Goal: Communication & Community: Answer question/provide support

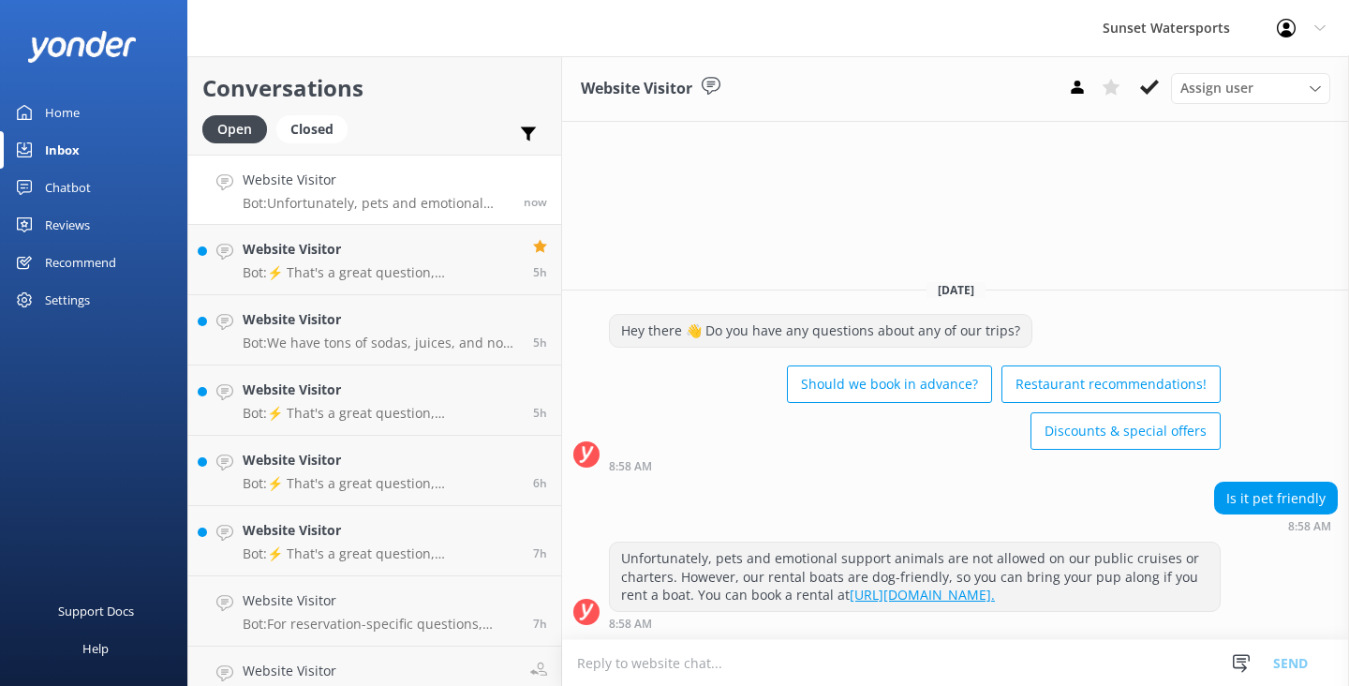
click at [603, 662] on textarea at bounding box center [955, 663] width 787 height 46
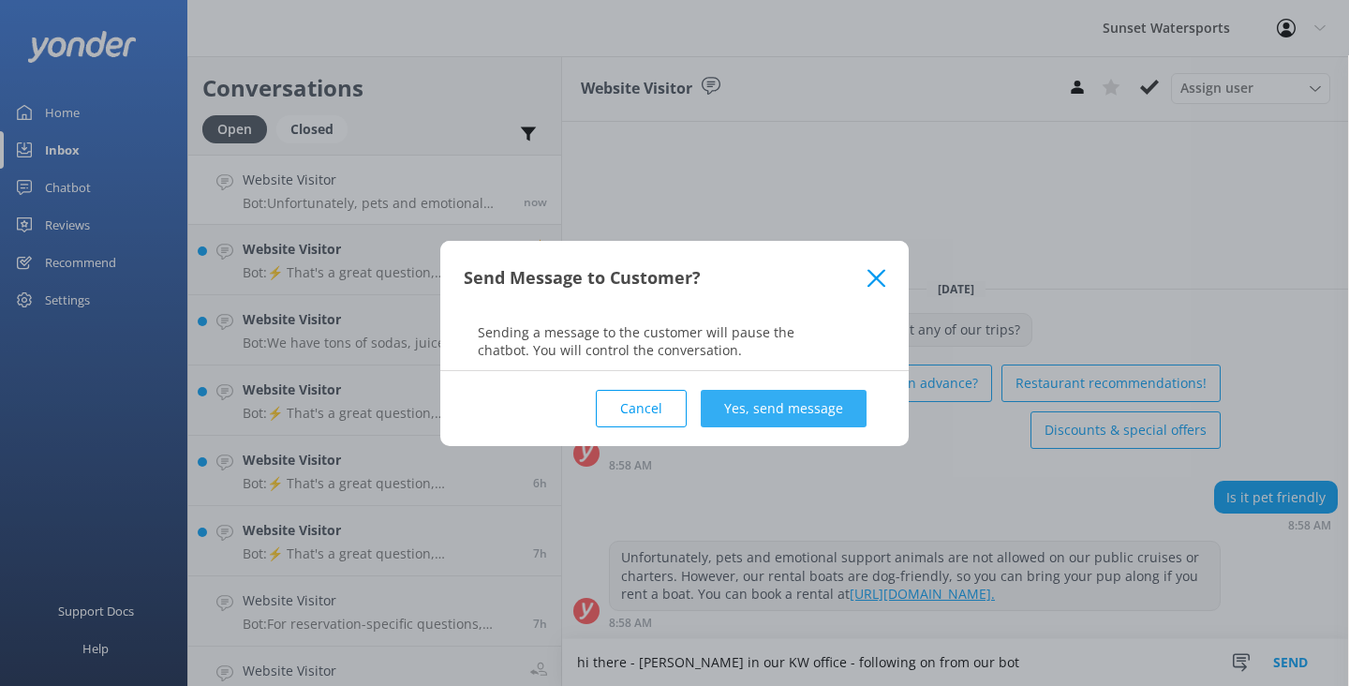
type textarea "hi there - [PERSON_NAME] in our KW office - following on from our bot"
click at [832, 424] on button "Yes, send message" at bounding box center [784, 408] width 166 height 37
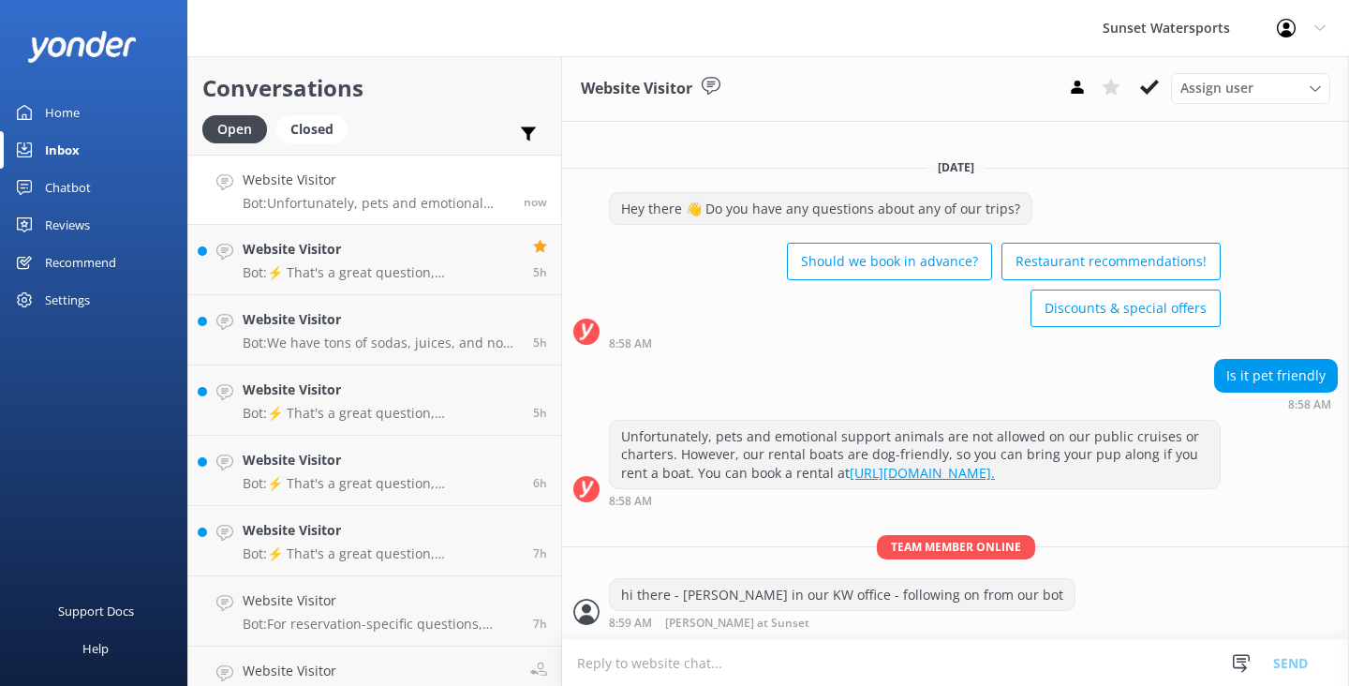
click at [636, 669] on textarea at bounding box center [955, 663] width 787 height 46
type textarea "i can set up one of our custom private boat rentals, to accommodate your pet(s)…"
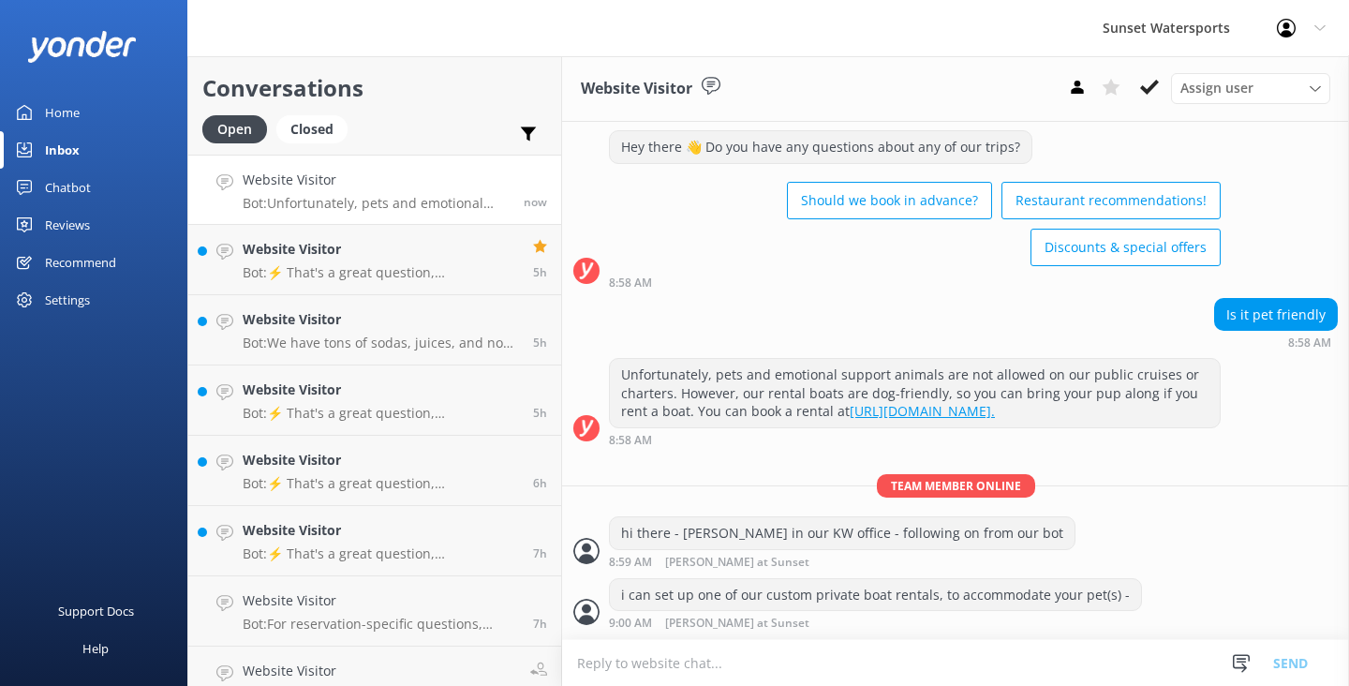
click at [602, 656] on textarea at bounding box center [955, 663] width 787 height 46
type textarea "when are you planning to visit the island?"
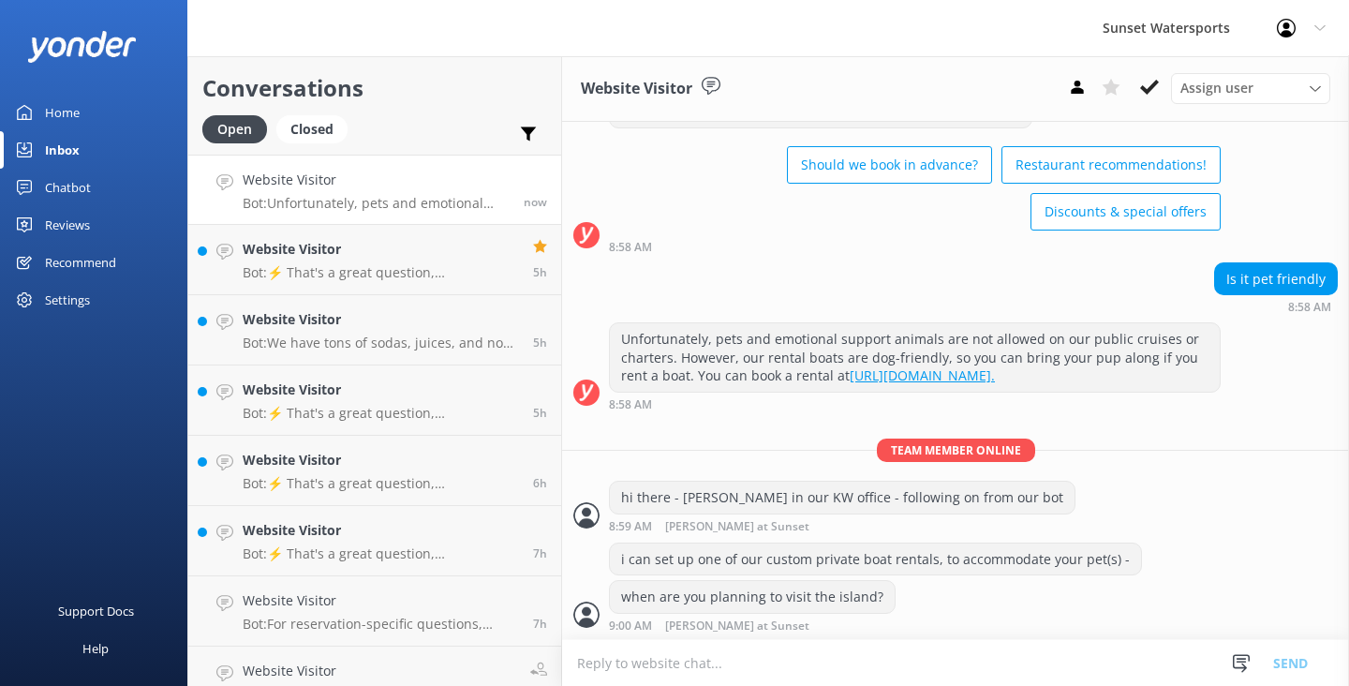
scroll to position [114, 0]
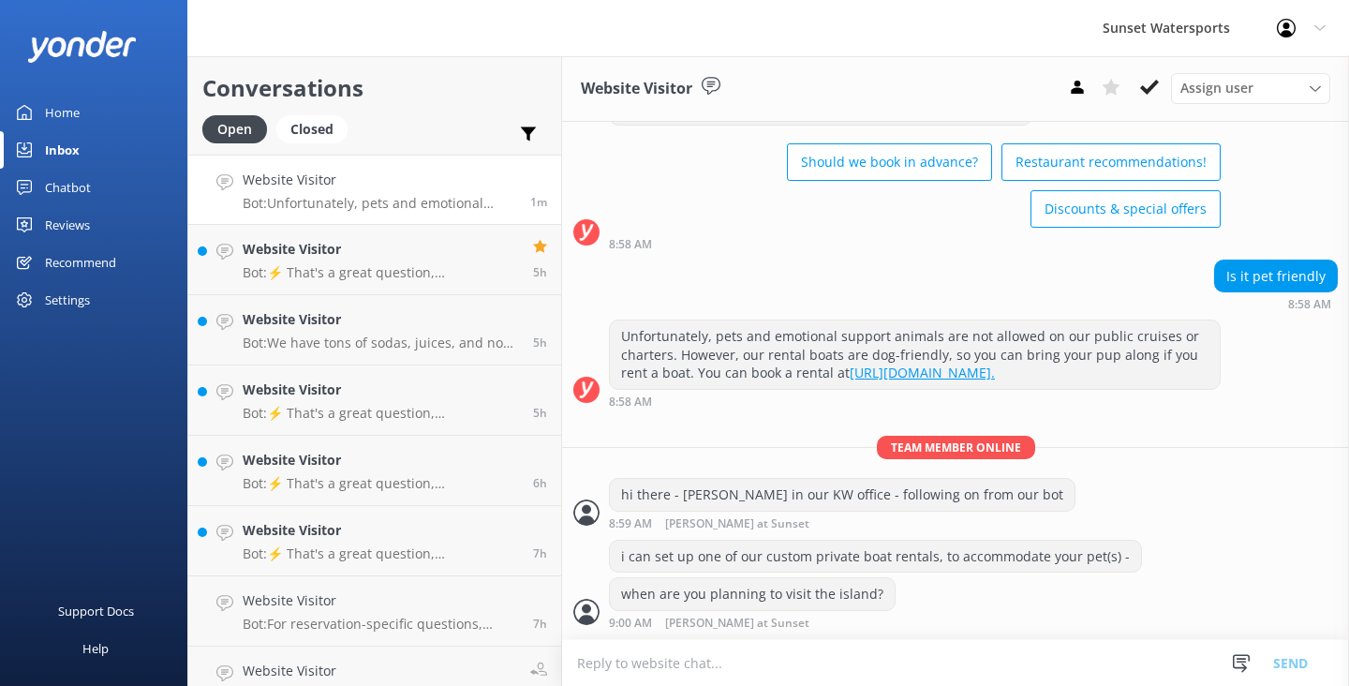
click at [600, 674] on textarea at bounding box center [955, 663] width 787 height 46
type textarea "i"
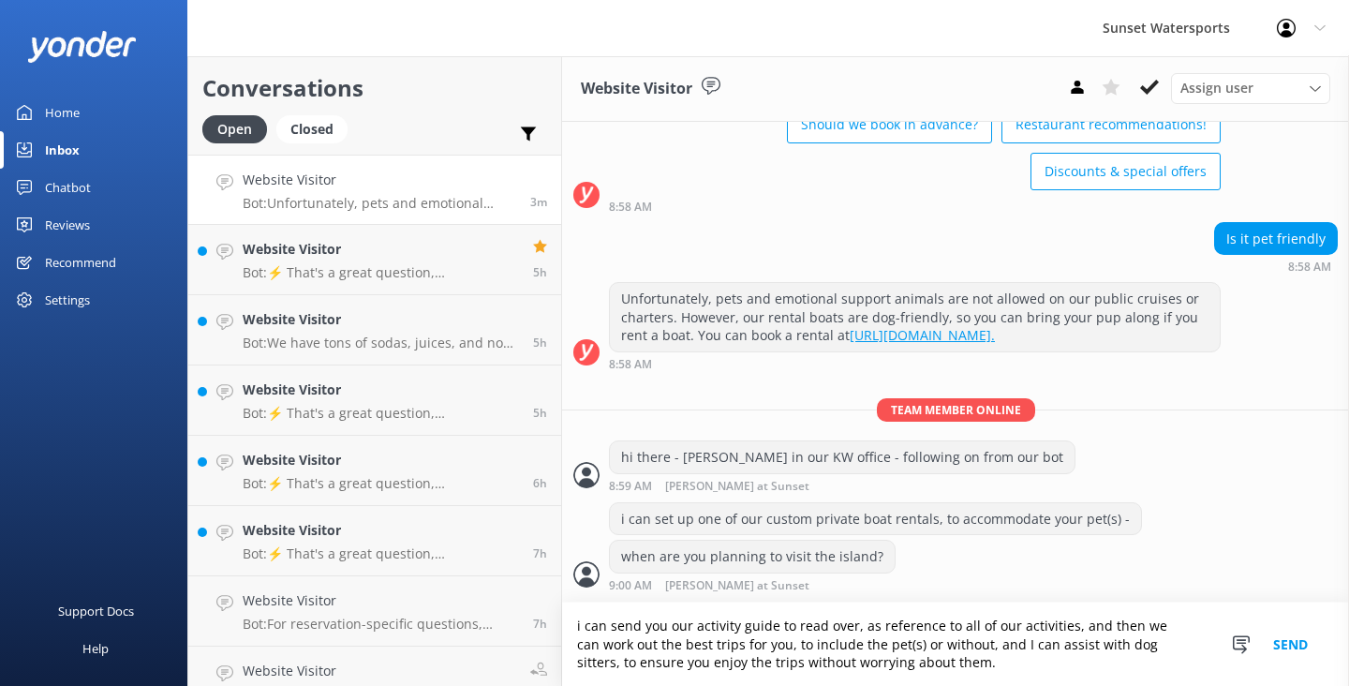
scroll to position [196, 0]
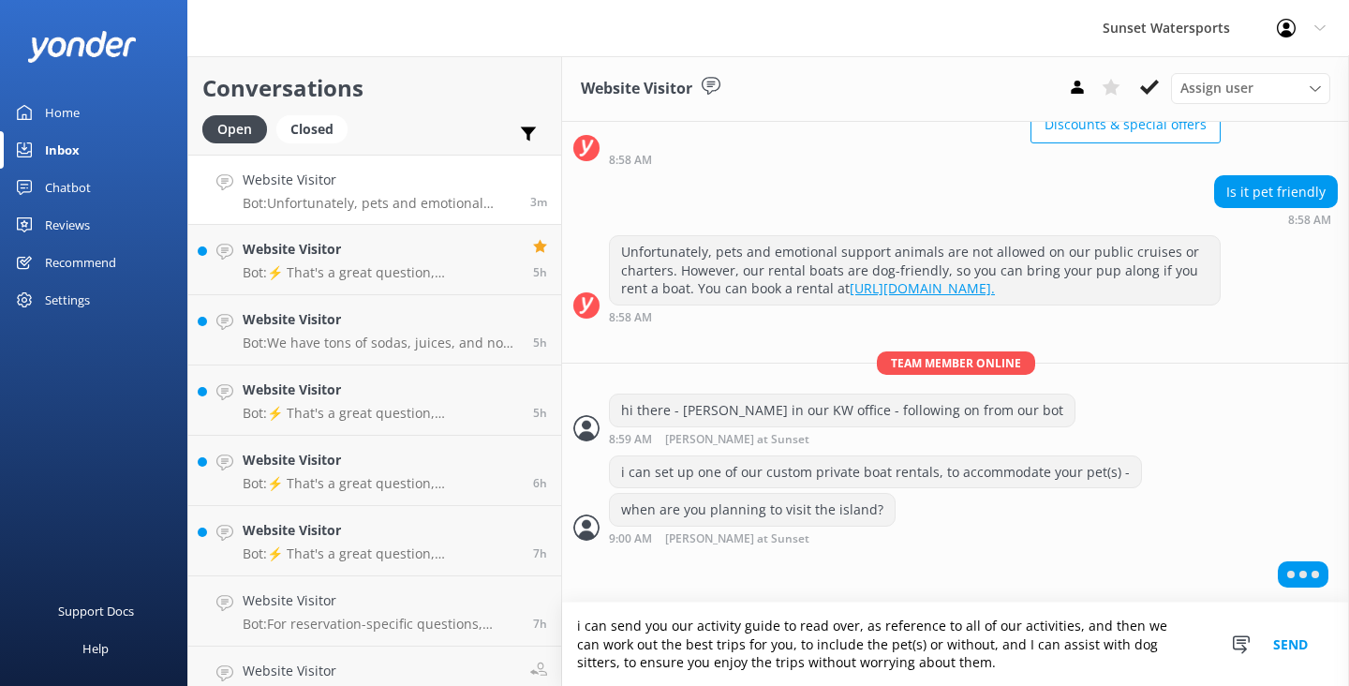
type textarea "i can send you our activity guide to read over, as reference to all of our acti…"
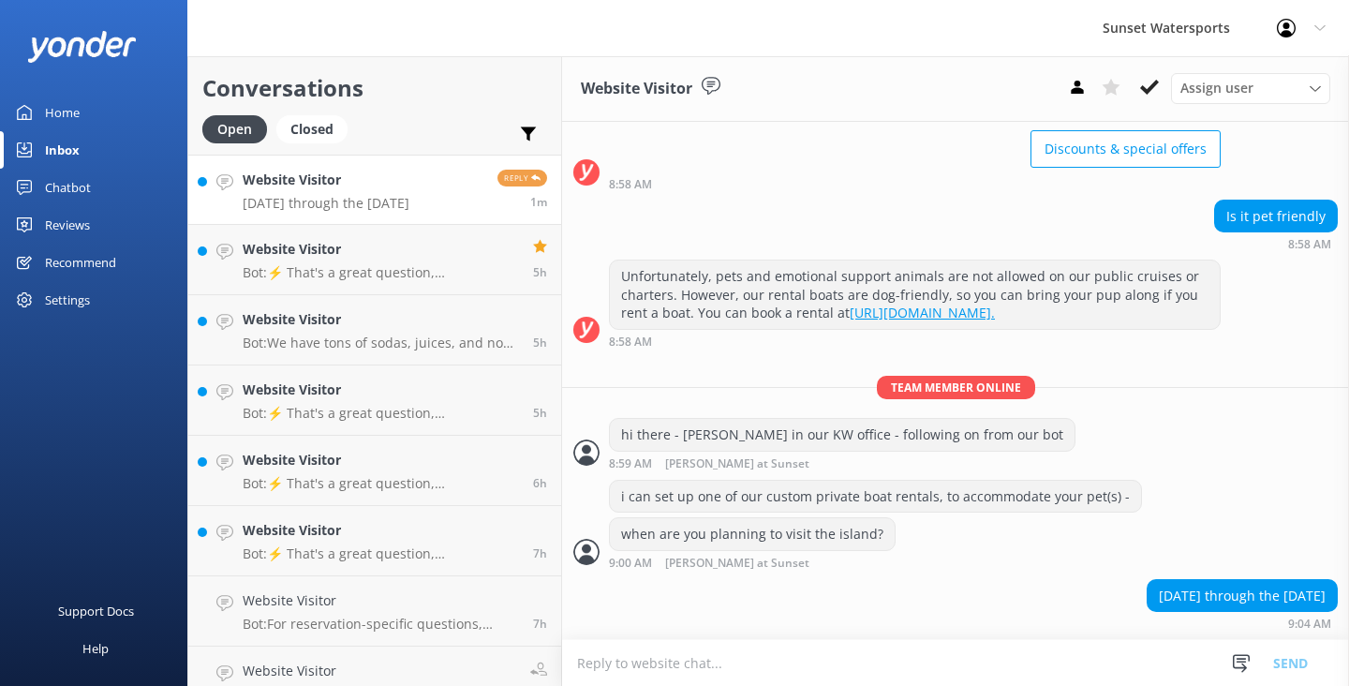
scroll to position [273, 0]
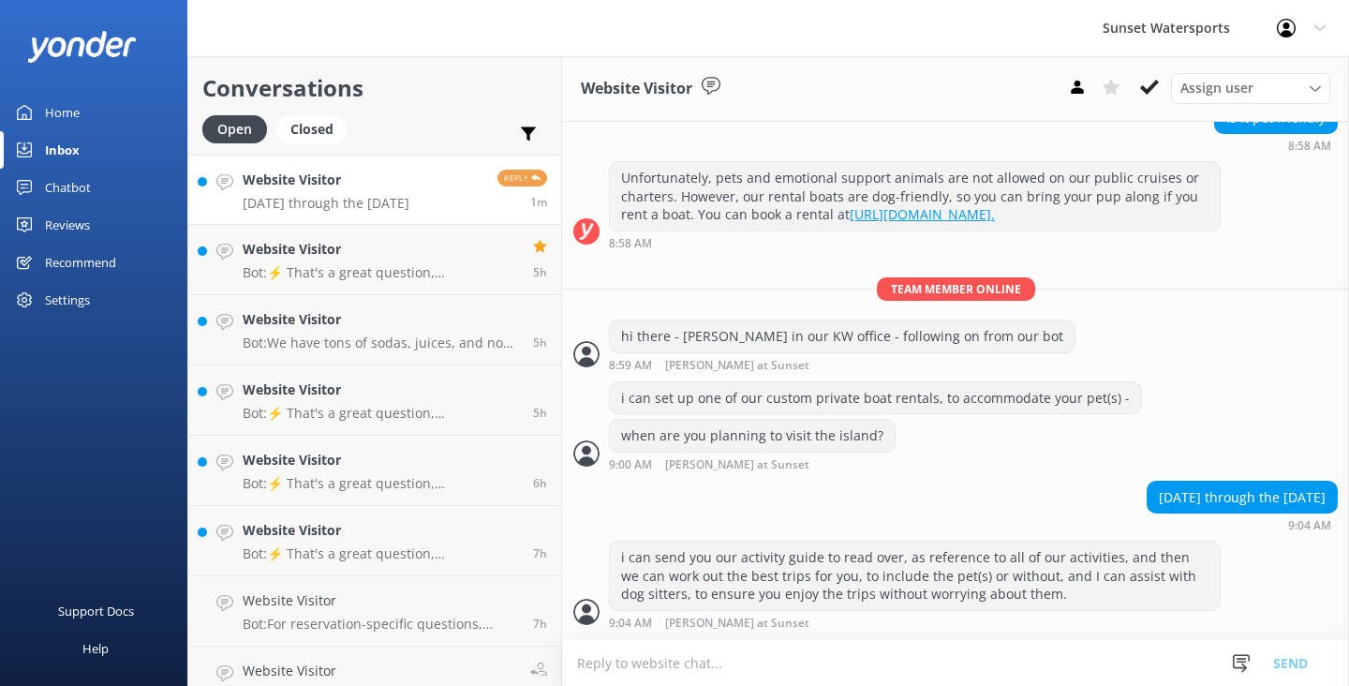
click at [696, 665] on textarea at bounding box center [955, 663] width 787 height 46
type textarea "i"
type textarea "h"
type textarea "i"
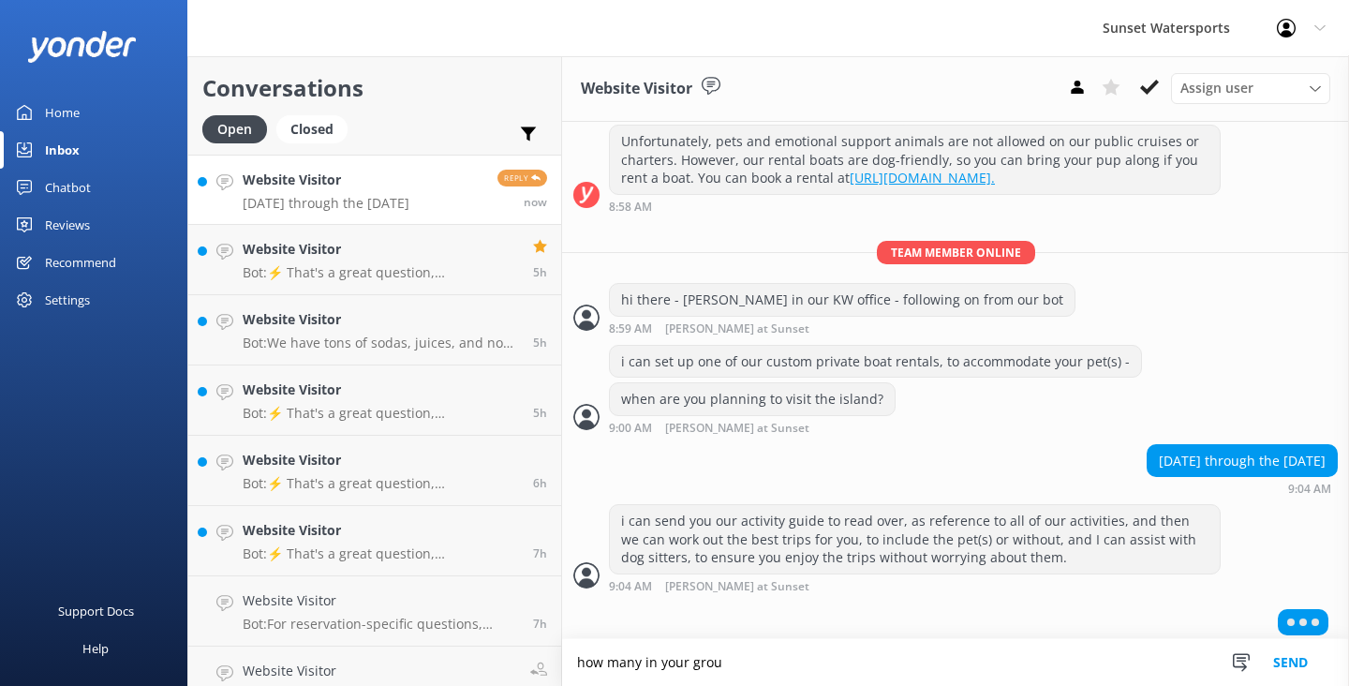
scroll to position [318, 0]
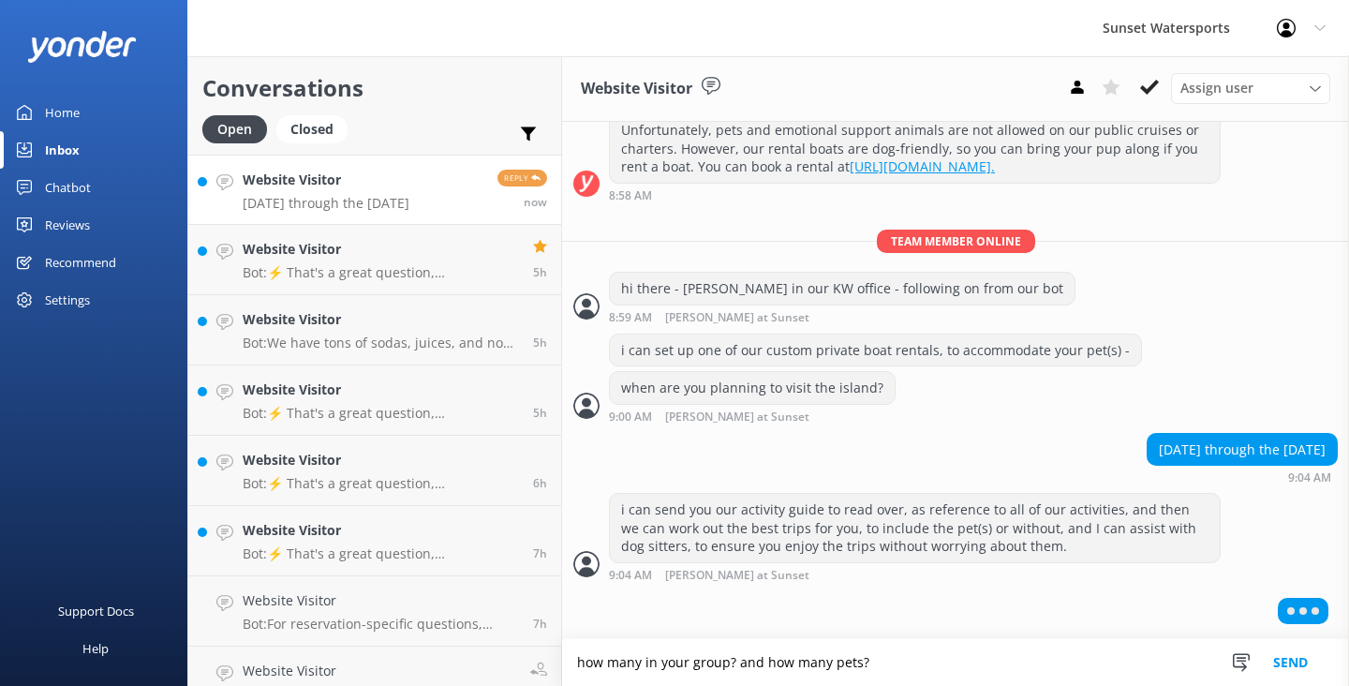
type textarea "how many in your group? and how many pets?"
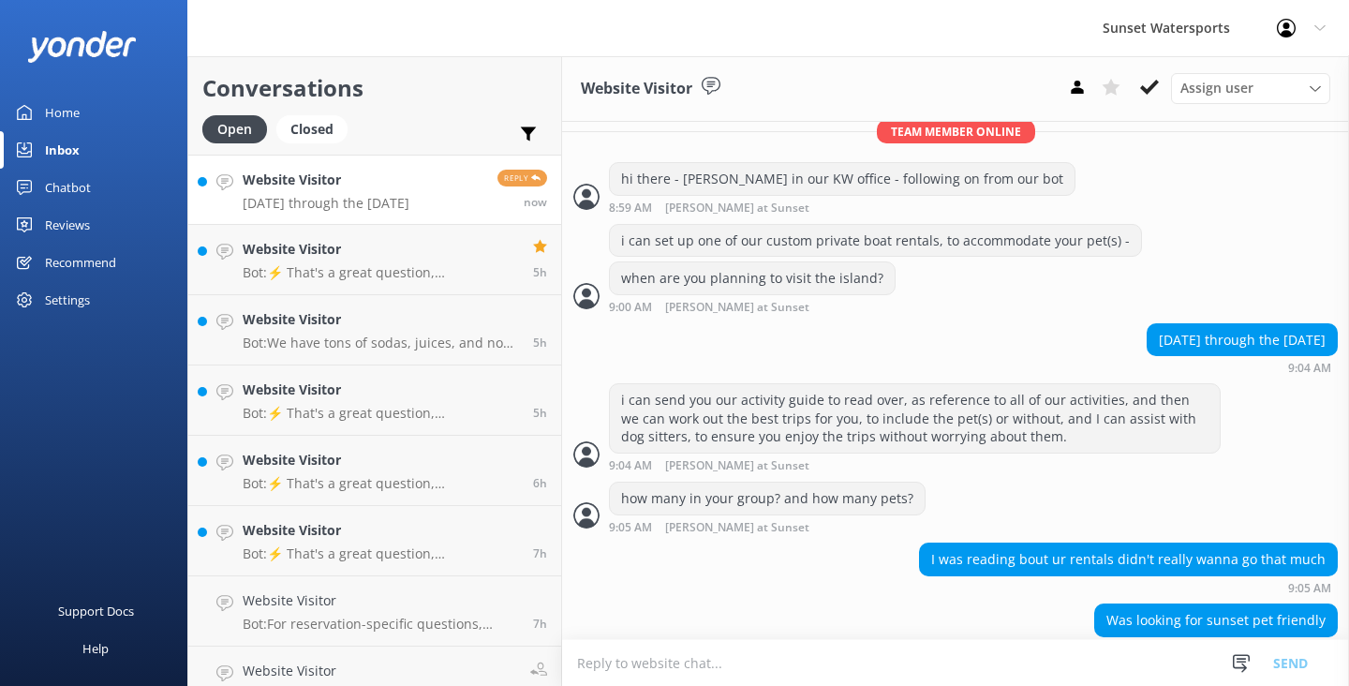
scroll to position [455, 0]
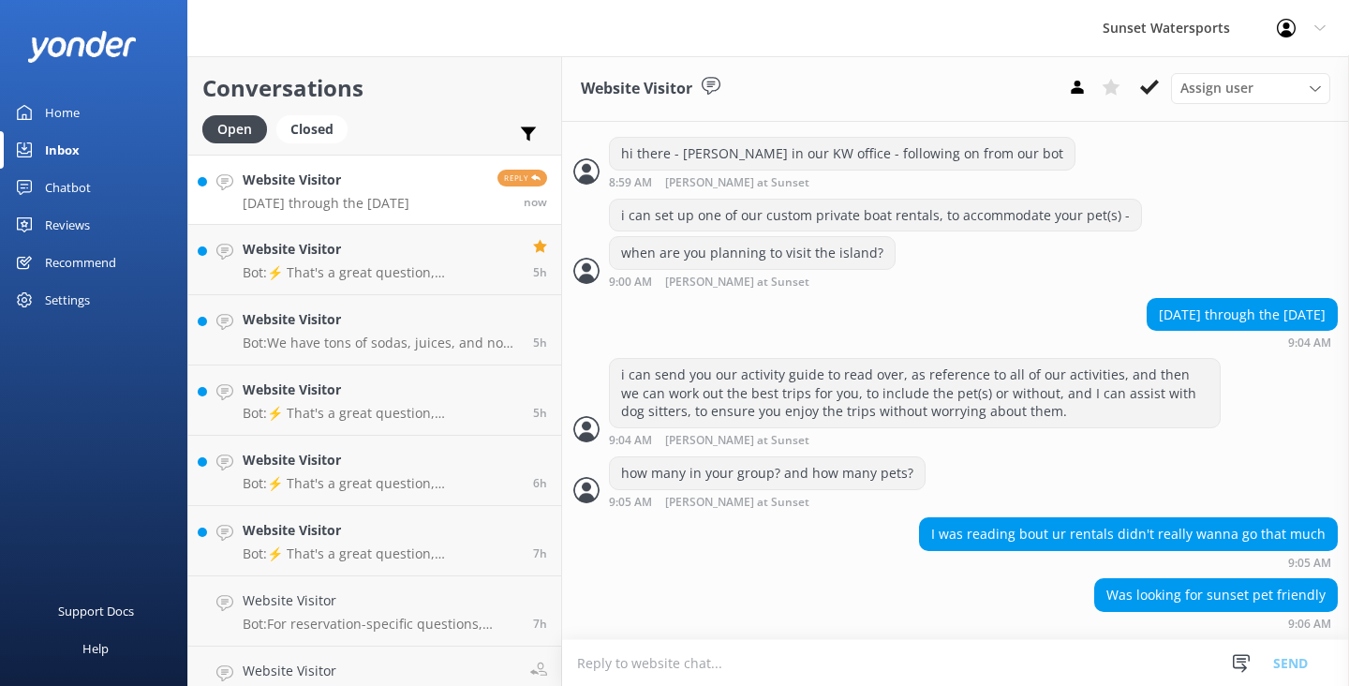
click at [614, 668] on textarea at bounding box center [955, 663] width 787 height 46
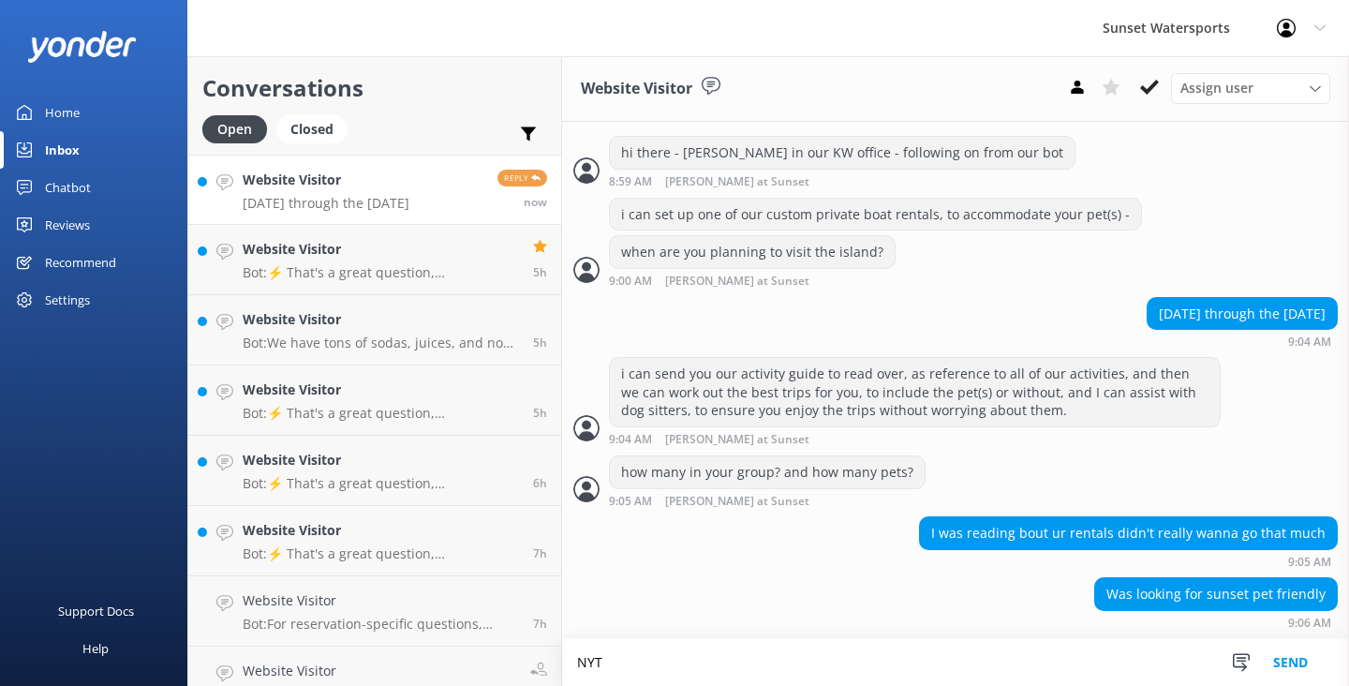
scroll to position [456, 0]
type textarea "N"
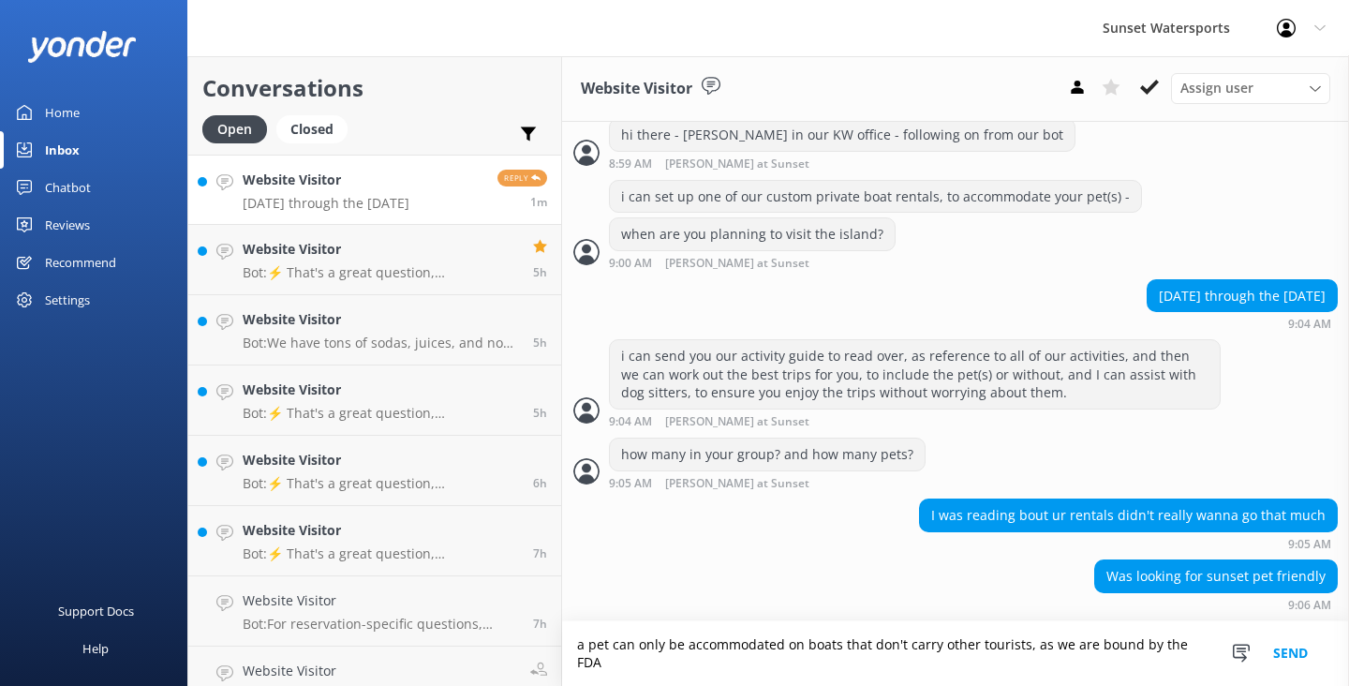
scroll to position [474, 0]
click at [642, 667] on textarea "a pet can only be accommodated on boats that don't carry other tourists, as we …" at bounding box center [955, 653] width 787 height 65
click at [701, 664] on textarea "a pet can only be accommodated on boats that don't carry other tourists, as we …" at bounding box center [955, 653] width 787 height 65
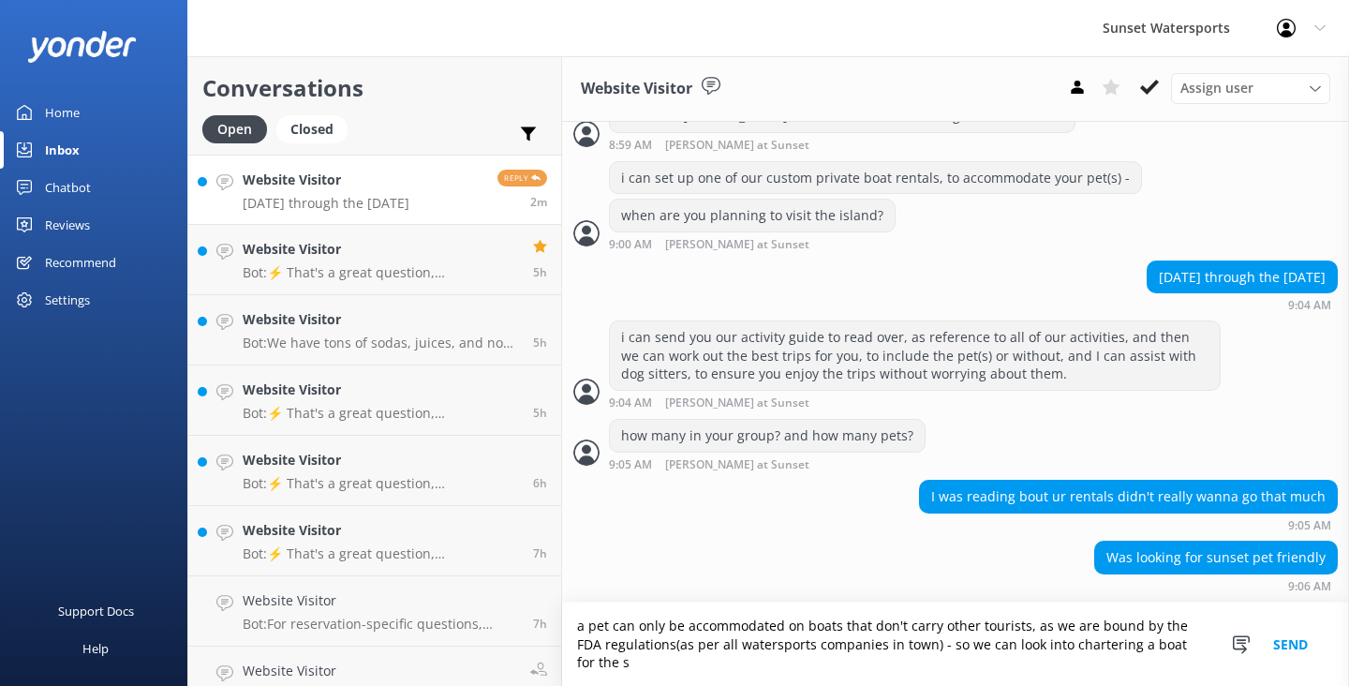
scroll to position [493, 0]
type textarea "a pet can only be accommodated on boats that don't carry other tourists, as we …"
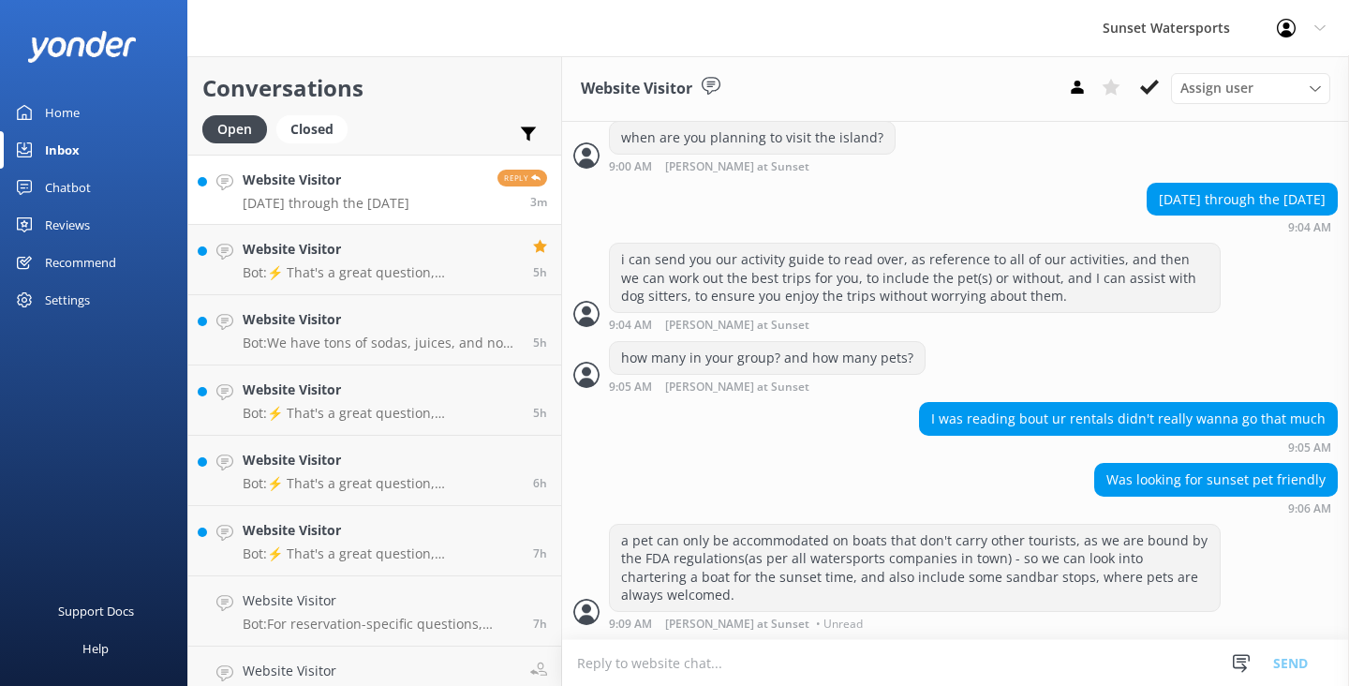
scroll to position [571, 0]
click at [664, 661] on textarea at bounding box center [955, 663] width 787 height 46
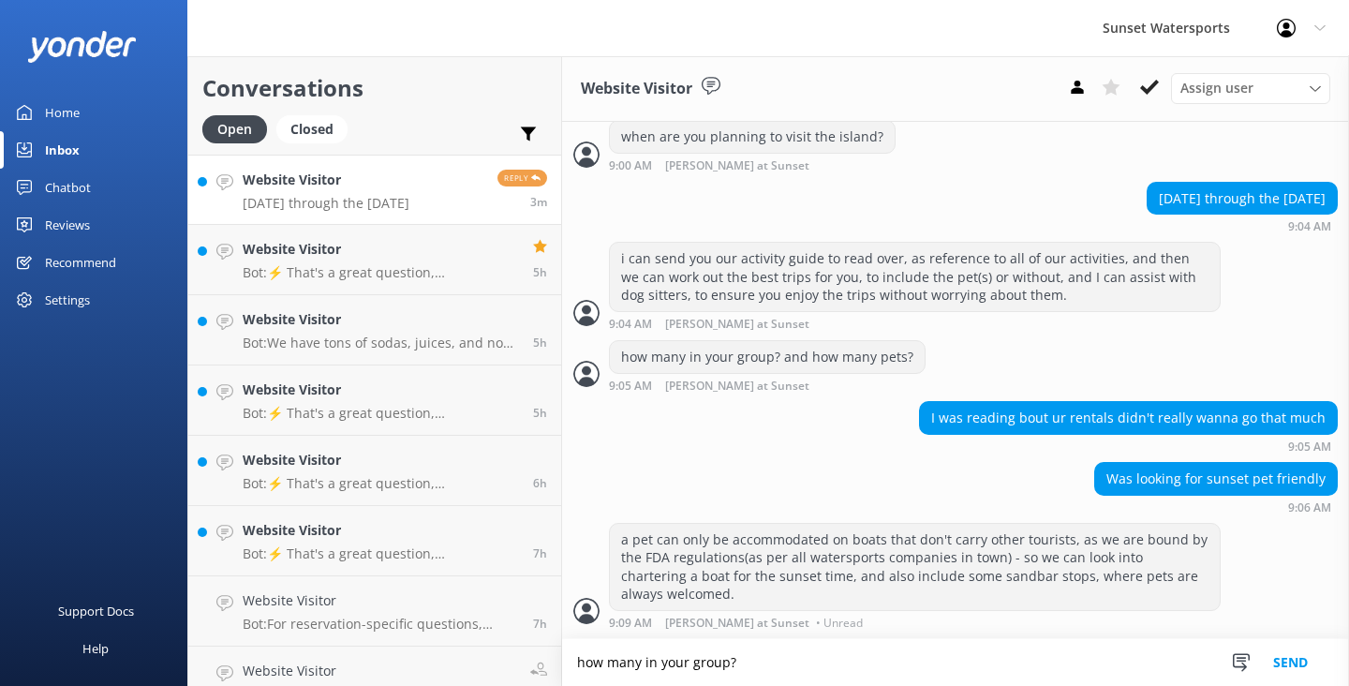
type textarea "how many in your group?"
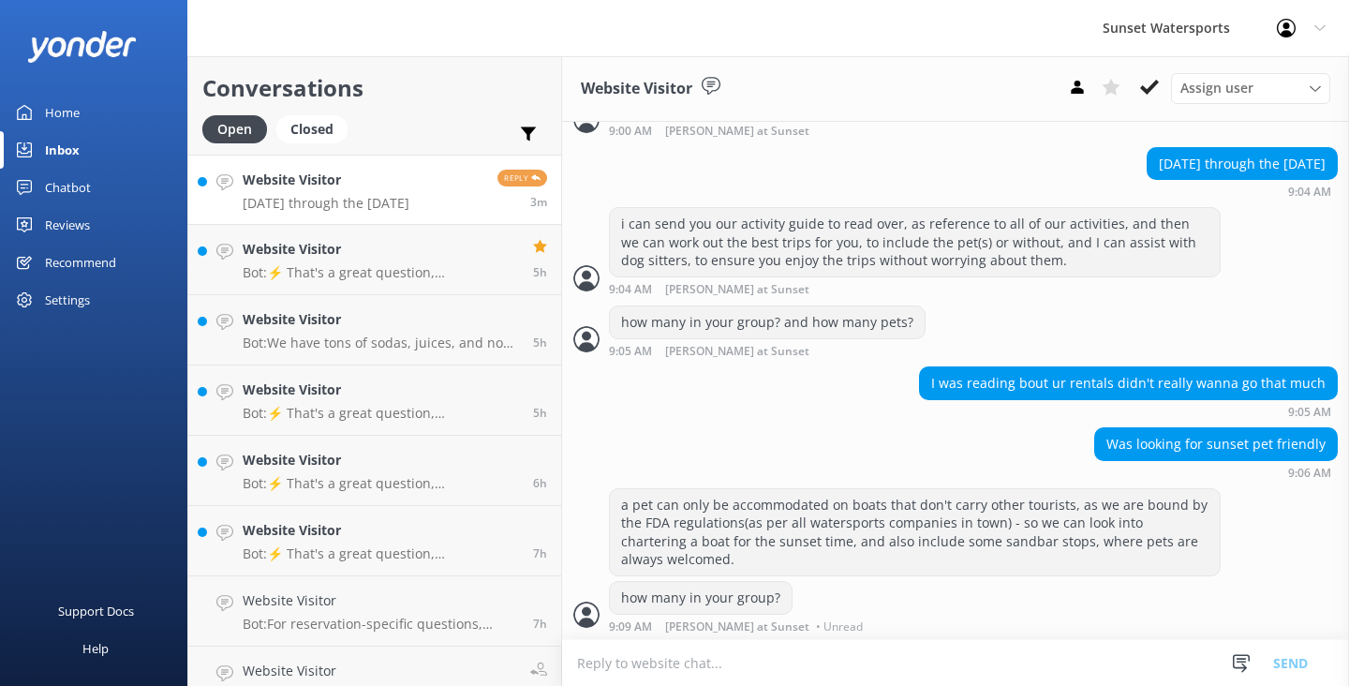
scroll to position [609, 0]
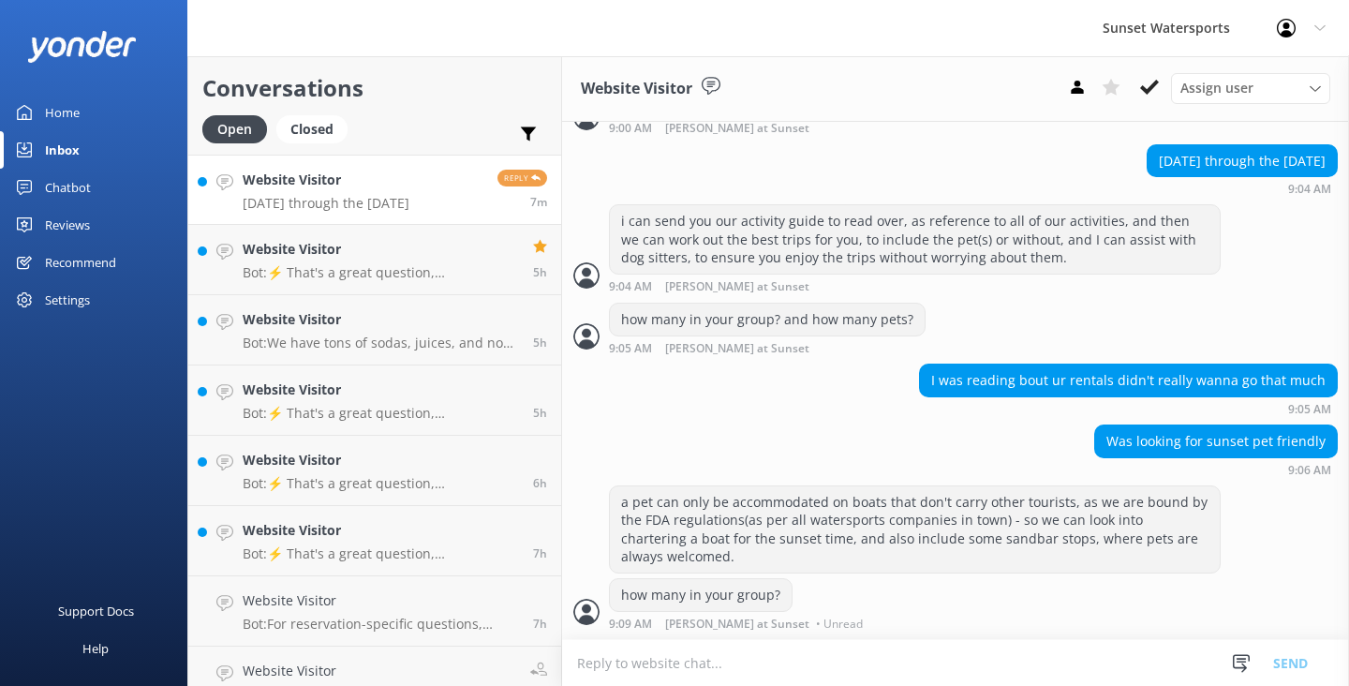
click at [613, 661] on textarea at bounding box center [955, 663] width 787 height 46
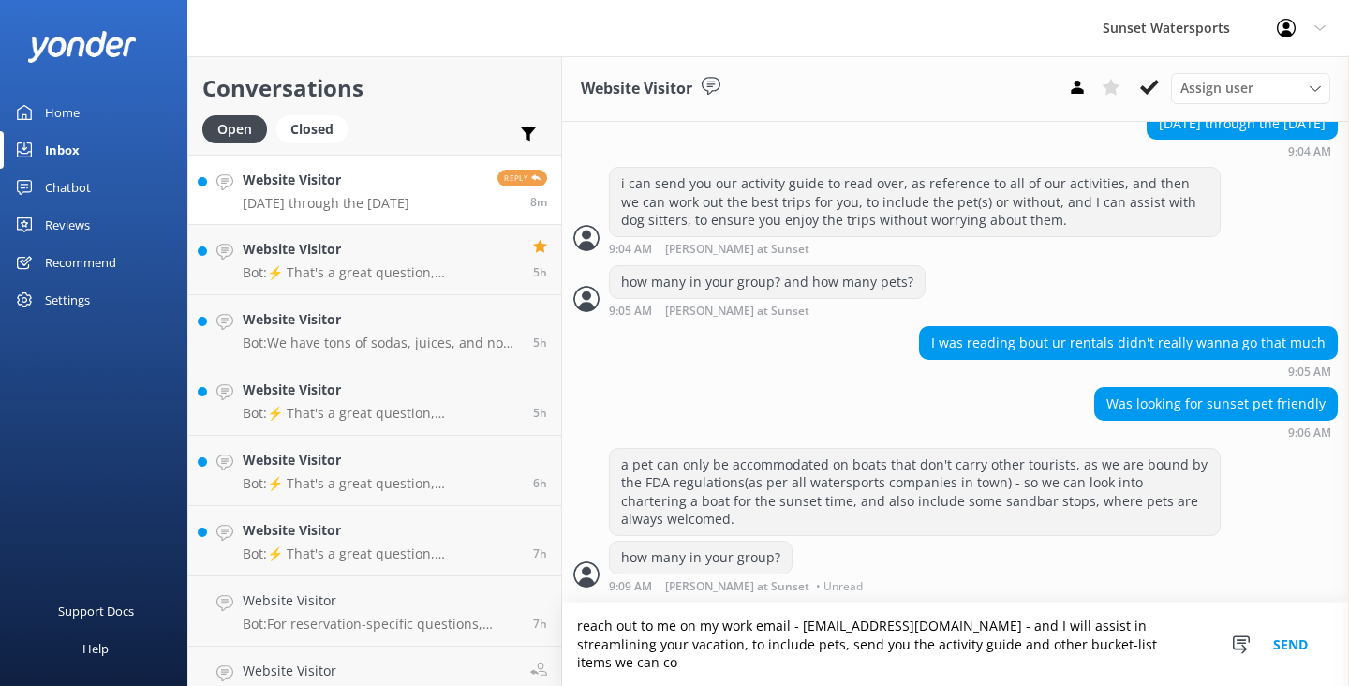
scroll to position [647, 0]
type textarea "reach out to me on my work email - [EMAIL_ADDRESS][DOMAIN_NAME] - and I will as…"
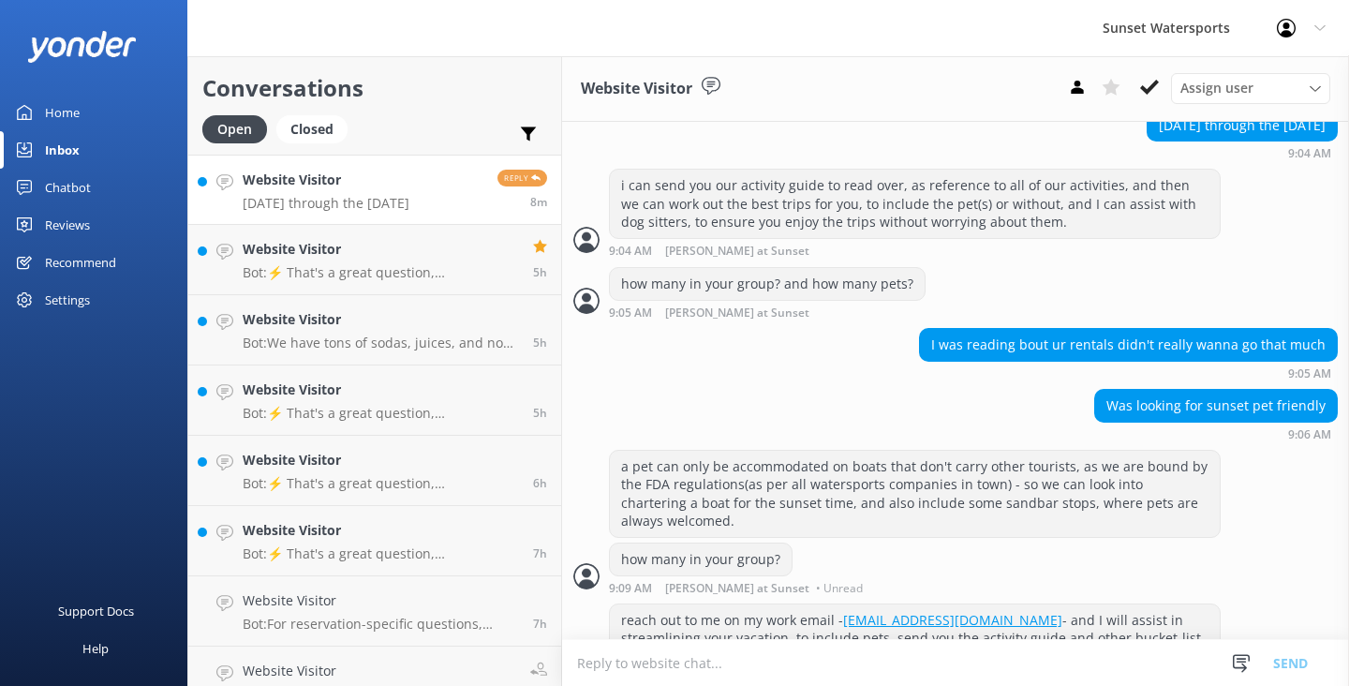
scroll to position [706, 0]
